Goal: Check status: Check status

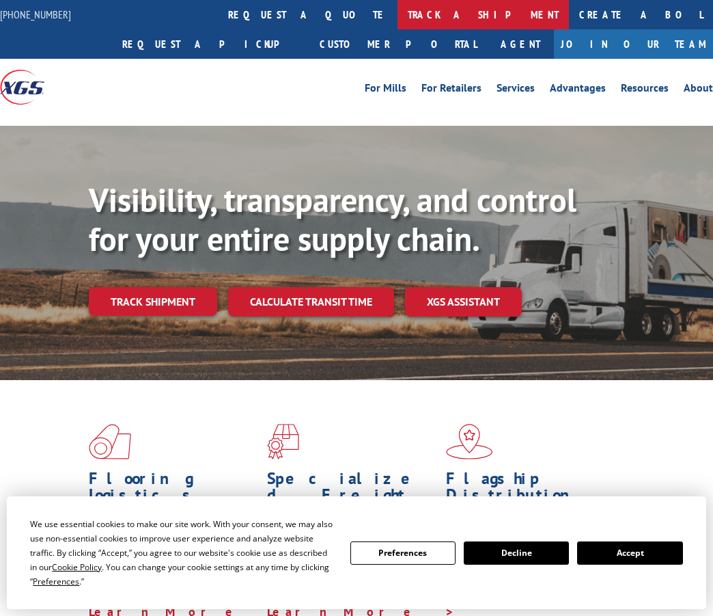
click at [398, 12] on link "track a shipment" at bounding box center [483, 14] width 171 height 29
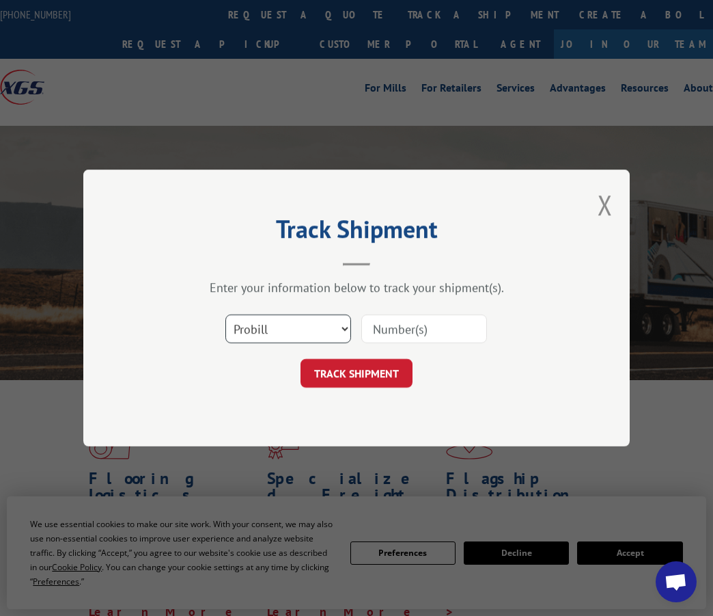
drag, startPoint x: 331, startPoint y: 332, endPoint x: 325, endPoint y: 341, distance: 10.8
click at [331, 332] on select "Select category... Probill BOL PO" at bounding box center [288, 328] width 126 height 29
select select "bol"
click at [225, 314] on select "Select category... Probill BOL PO" at bounding box center [288, 328] width 126 height 29
click at [397, 328] on input at bounding box center [424, 328] width 126 height 29
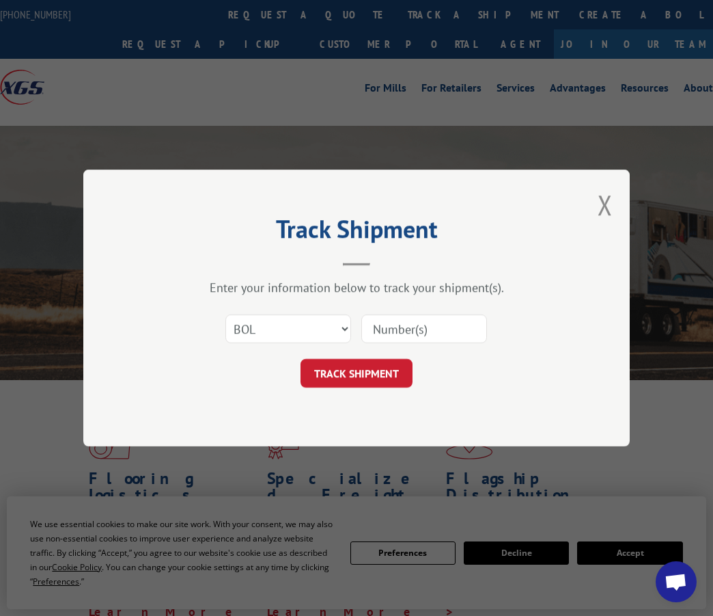
paste input "50870640"
type input "50870640"
click at [374, 361] on button "TRACK SHIPMENT" at bounding box center [357, 373] width 112 height 29
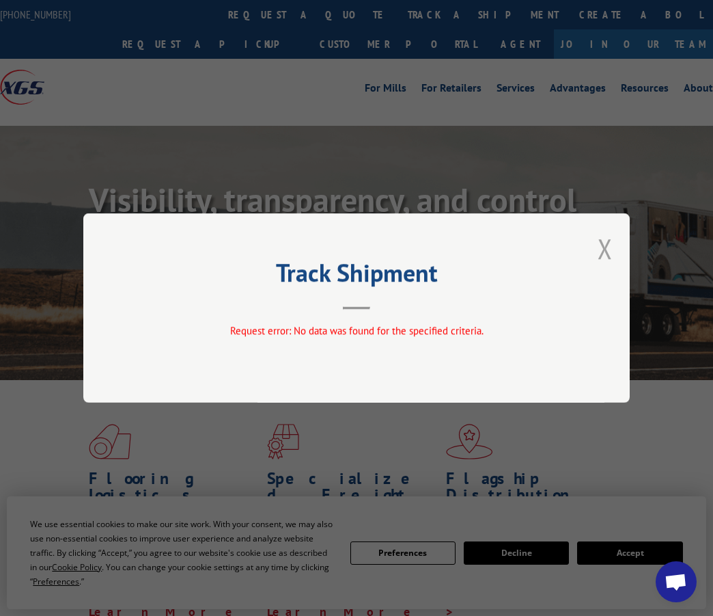
click at [600, 247] on button "Close modal" at bounding box center [605, 248] width 15 height 36
